Goal: Transaction & Acquisition: Book appointment/travel/reservation

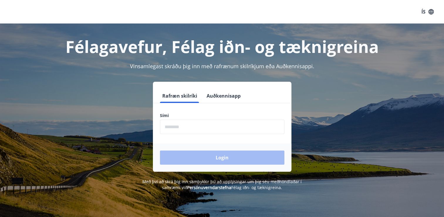
click at [202, 129] on input "phone" at bounding box center [222, 126] width 124 height 14
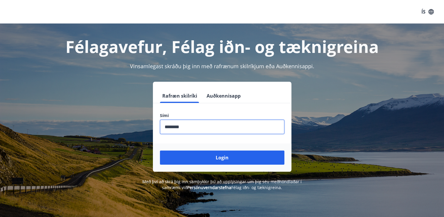
type input "********"
click at [160, 150] on button "Login" at bounding box center [222, 157] width 124 height 14
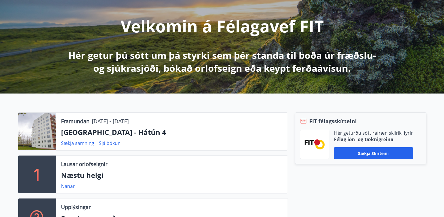
scroll to position [88, 0]
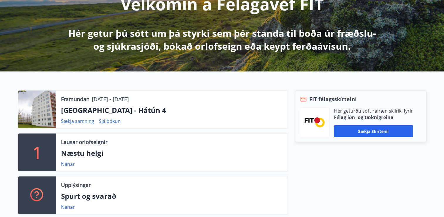
click at [43, 116] on div at bounding box center [37, 109] width 38 height 38
click at [112, 121] on link "Sjá bókun" at bounding box center [110, 121] width 22 height 6
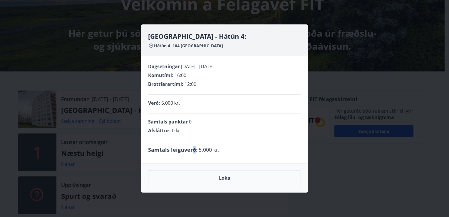
click at [193, 147] on span "Samtals leiguverð :" at bounding box center [172, 150] width 49 height 8
click at [235, 152] on div "Samtals leiguverð : 5.000 kr." at bounding box center [224, 150] width 153 height 8
drag, startPoint x: 230, startPoint y: 151, endPoint x: 188, endPoint y: 148, distance: 42.1
click at [188, 148] on div "Samtals leiguverð : 5.000 kr." at bounding box center [224, 150] width 153 height 8
drag, startPoint x: 188, startPoint y: 148, endPoint x: 228, endPoint y: 181, distance: 51.4
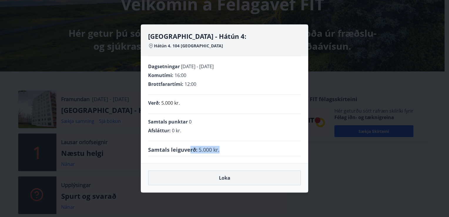
click at [228, 181] on button "Loka" at bounding box center [224, 177] width 153 height 15
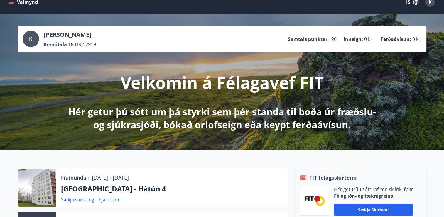
scroll to position [0, 0]
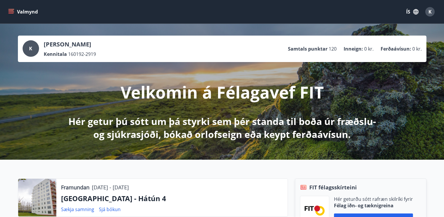
click at [28, 6] on div "Valmynd ÍS K" at bounding box center [222, 12] width 430 height 14
click at [16, 9] on button "Valmynd" at bounding box center [23, 11] width 33 height 11
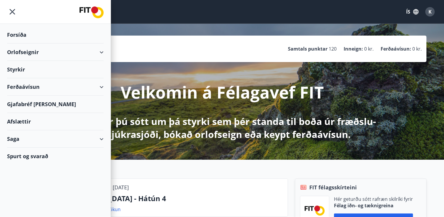
click at [97, 134] on div "Saga" at bounding box center [55, 138] width 97 height 17
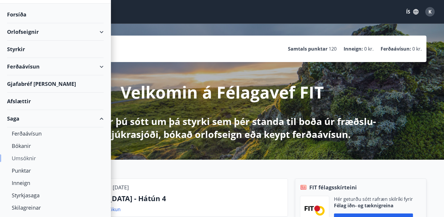
scroll to position [29, 0]
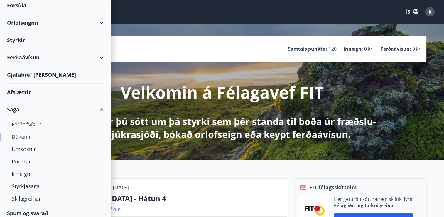
click at [15, 135] on div "Bókanir" at bounding box center [55, 136] width 87 height 12
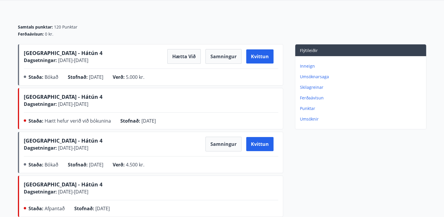
scroll to position [59, 0]
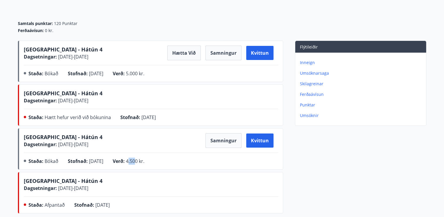
drag, startPoint x: 142, startPoint y: 164, endPoint x: 137, endPoint y: 162, distance: 5.6
click at [137, 162] on div "Verð : 4.500 kr." at bounding box center [133, 161] width 41 height 9
drag, startPoint x: 137, startPoint y: 162, endPoint x: 134, endPoint y: 161, distance: 3.5
click at [134, 161] on div "Verð : 4.500 kr." at bounding box center [133, 161] width 41 height 9
drag, startPoint x: 134, startPoint y: 161, endPoint x: 147, endPoint y: 158, distance: 12.9
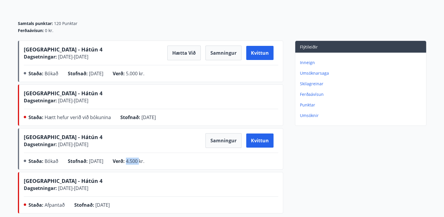
click at [144, 158] on span "4.500 kr." at bounding box center [135, 161] width 18 height 6
drag, startPoint x: 147, startPoint y: 158, endPoint x: 141, endPoint y: 164, distance: 8.7
click at [142, 161] on span "4.500 kr." at bounding box center [135, 161] width 18 height 6
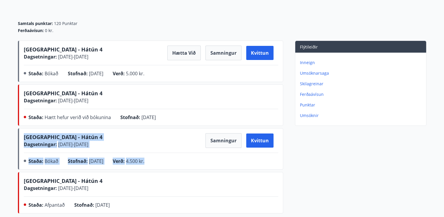
drag, startPoint x: 170, startPoint y: 164, endPoint x: 78, endPoint y: 151, distance: 93.3
click at [78, 151] on div "[GEOGRAPHIC_DATA] - Hátún 4 Dagsetningar : [DATE] - [DATE] Samningur Kvittun St…" at bounding box center [151, 150] width 255 height 34
click at [181, 161] on div "Staða : Bókað Stofnað : [DATE] Verð : 4.500 kr." at bounding box center [151, 161] width 255 height 9
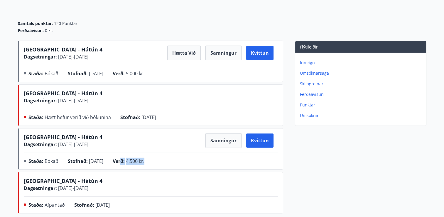
drag, startPoint x: 129, startPoint y: 161, endPoint x: 169, endPoint y: 164, distance: 40.0
click at [169, 164] on div "Staða : Bókað Stofnað : [DATE] Verð : 4.500 kr." at bounding box center [151, 161] width 255 height 9
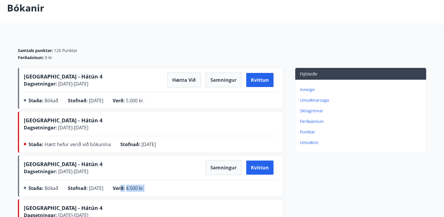
scroll to position [0, 0]
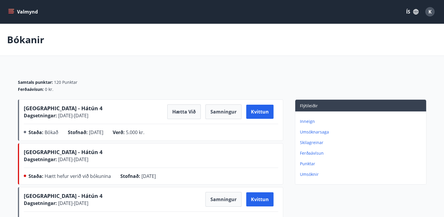
click at [48, 107] on span "[GEOGRAPHIC_DATA] - Hátún 4" at bounding box center [63, 108] width 79 height 7
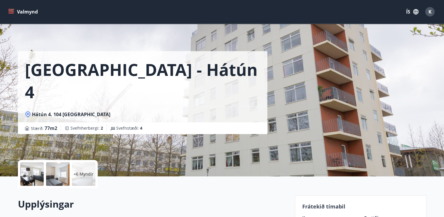
click at [32, 183] on div at bounding box center [31, 173] width 23 height 23
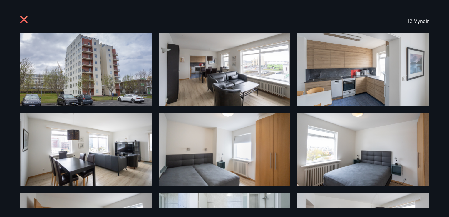
click at [23, 19] on icon at bounding box center [23, 19] width 1 height 1
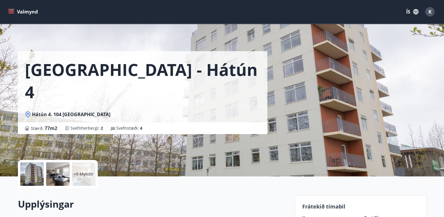
click at [11, 11] on icon "menu" at bounding box center [11, 10] width 5 height 1
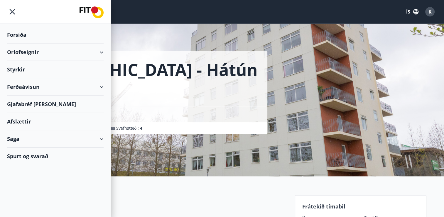
click at [33, 54] on div "Orlofseignir" at bounding box center [55, 51] width 97 height 17
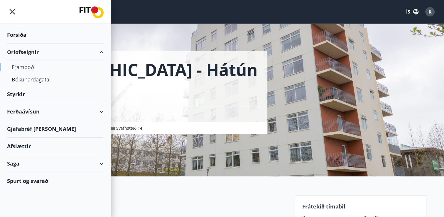
click at [28, 72] on div "Framboð" at bounding box center [55, 67] width 87 height 12
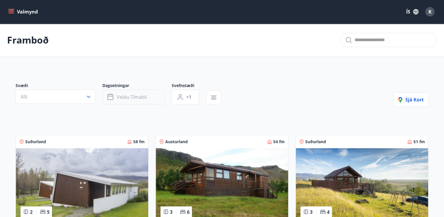
click at [139, 101] on button "Veldu tímabil" at bounding box center [133, 97] width 62 height 15
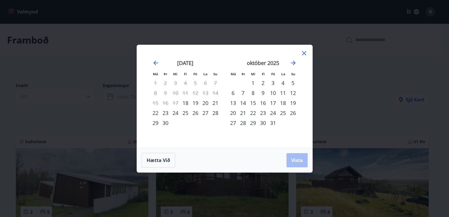
click at [283, 113] on div "25" at bounding box center [283, 113] width 10 height 10
click at [291, 114] on div "26" at bounding box center [293, 113] width 10 height 10
click at [297, 160] on span "Vista" at bounding box center [297, 160] width 12 height 6
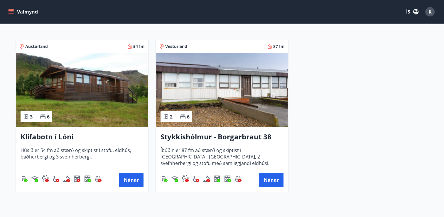
scroll to position [30, 0]
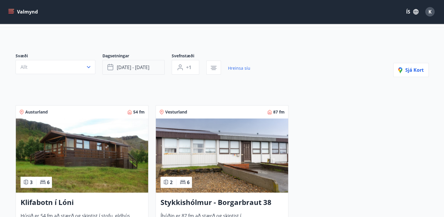
click at [139, 67] on span "[DATE] - [DATE]" at bounding box center [133, 67] width 33 height 6
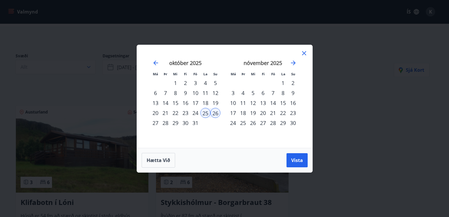
click at [304, 54] on icon at bounding box center [304, 53] width 4 height 4
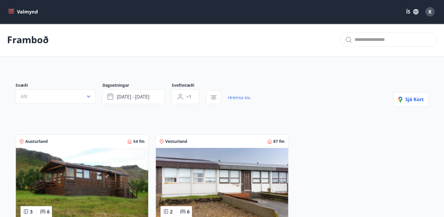
scroll to position [0, 0]
click at [123, 97] on span "[DATE] - [DATE]" at bounding box center [133, 97] width 33 height 6
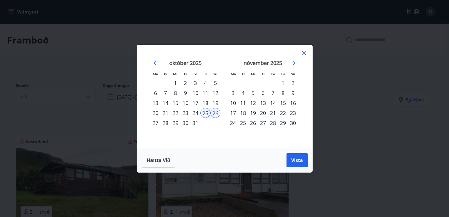
click at [198, 103] on div "17" at bounding box center [195, 103] width 10 height 10
click at [180, 102] on div "16" at bounding box center [185, 103] width 10 height 10
click at [186, 102] on div "16" at bounding box center [185, 103] width 10 height 10
click at [176, 101] on div "15" at bounding box center [175, 103] width 10 height 10
click at [183, 102] on div "16" at bounding box center [185, 103] width 10 height 10
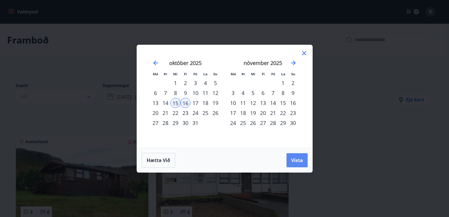
click at [294, 157] on span "Vista" at bounding box center [297, 160] width 12 height 6
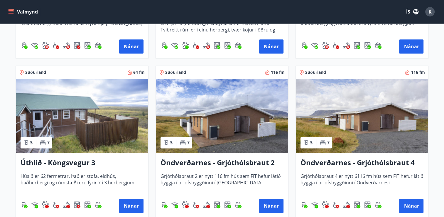
scroll to position [705, 0]
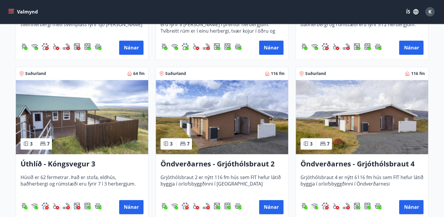
click at [227, 129] on img at bounding box center [222, 117] width 132 height 74
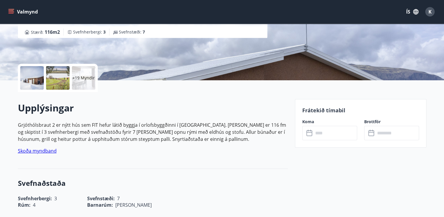
scroll to position [117, 0]
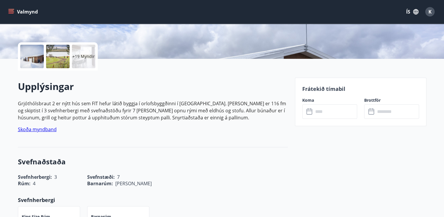
click at [315, 113] on input "text" at bounding box center [336, 111] width 44 height 14
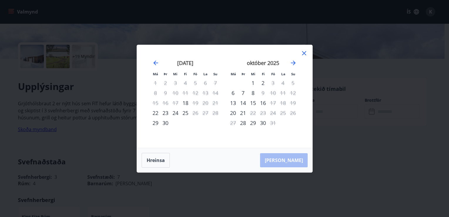
click at [244, 102] on div "14" at bounding box center [243, 103] width 10 height 10
click at [252, 103] on div "15" at bounding box center [253, 103] width 10 height 10
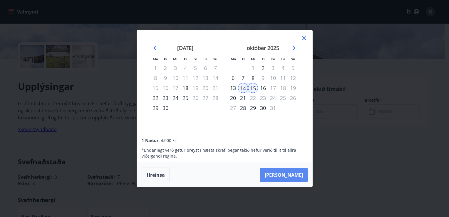
click at [292, 179] on button "[PERSON_NAME]" at bounding box center [284, 175] width 48 height 14
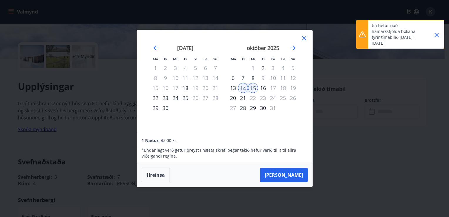
click at [438, 36] on icon "Close" at bounding box center [436, 34] width 7 height 7
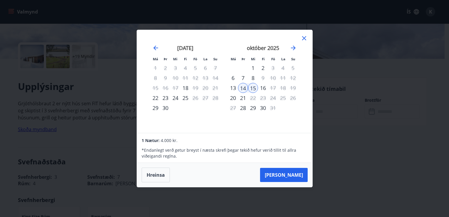
click at [263, 89] on div "16" at bounding box center [263, 88] width 10 height 10
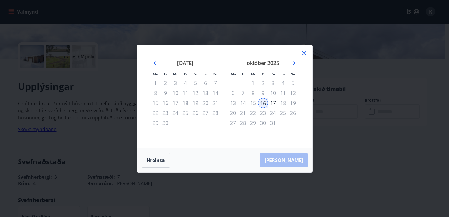
click at [303, 54] on icon at bounding box center [303, 53] width 7 height 7
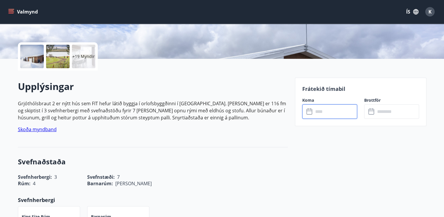
click at [324, 113] on input "text" at bounding box center [336, 111] width 44 height 14
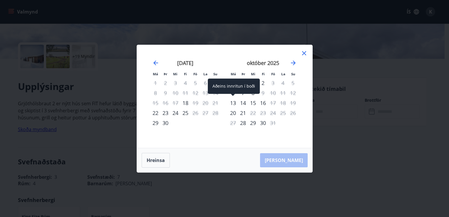
click at [234, 102] on div "13" at bounding box center [233, 103] width 10 height 10
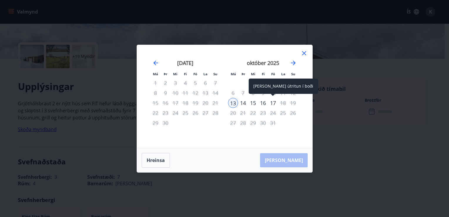
click at [271, 101] on div "17" at bounding box center [273, 103] width 10 height 10
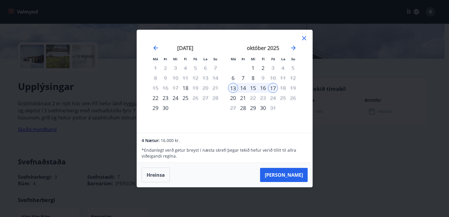
click at [305, 37] on icon at bounding box center [304, 38] width 4 height 4
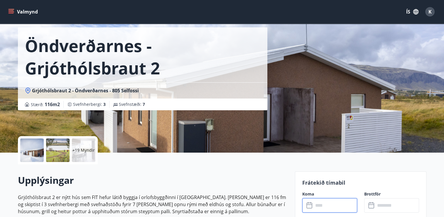
scroll to position [59, 0]
